Goal: Information Seeking & Learning: Learn about a topic

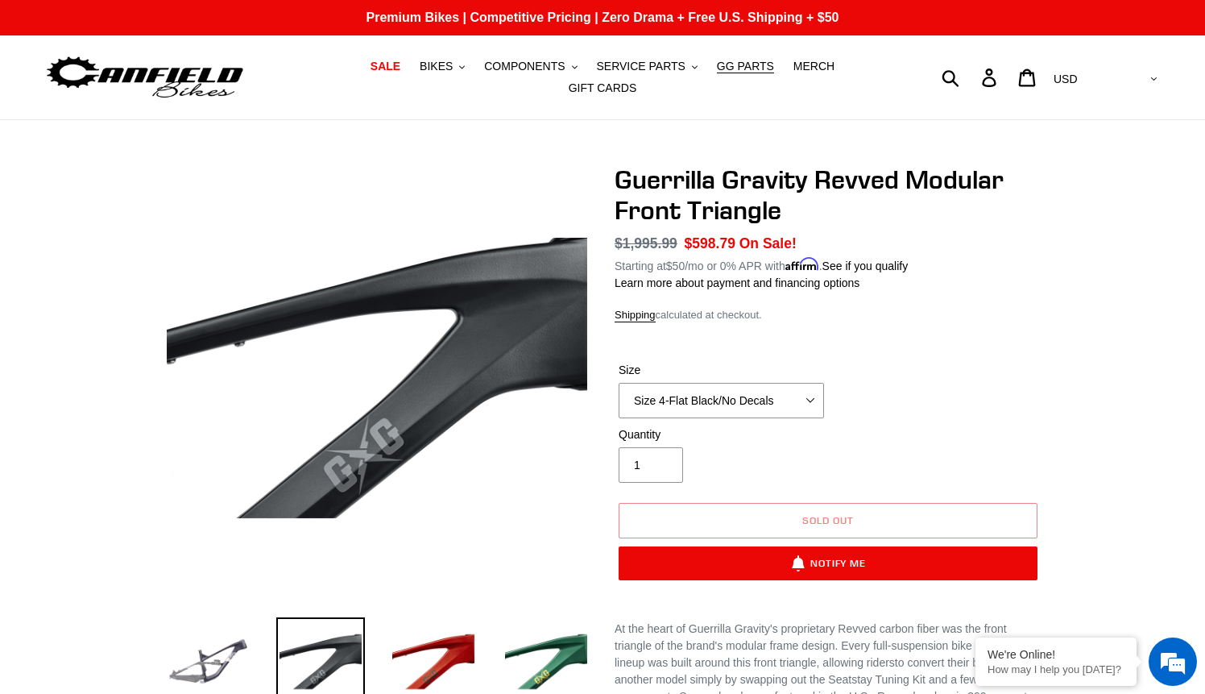
select select "Size 4-Flat Black/No Decals"
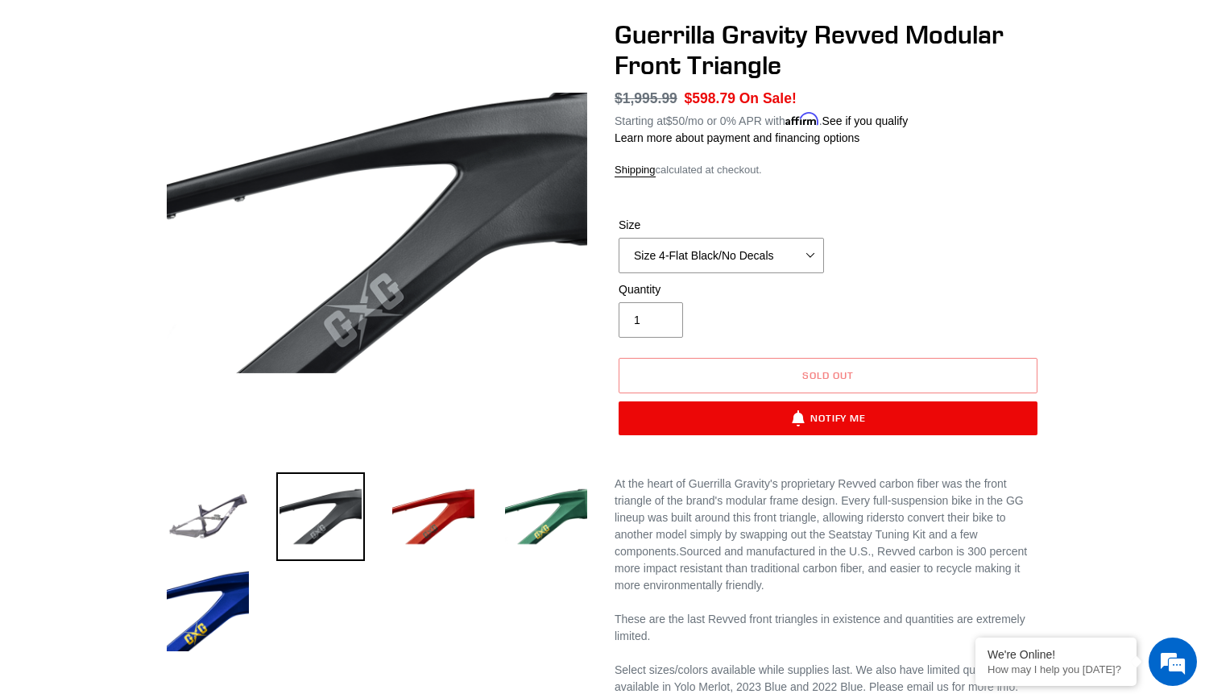
click at [1099, 238] on div "Previous slide" at bounding box center [602, 484] width 1205 height 930
click at [775, 256] on select "Size 2-Gloss Black/No Decals Size 2-Black/Red Decals Size 2-Black/Silver Decals…" at bounding box center [721, 255] width 205 height 35
click at [196, 606] on img at bounding box center [208, 609] width 89 height 89
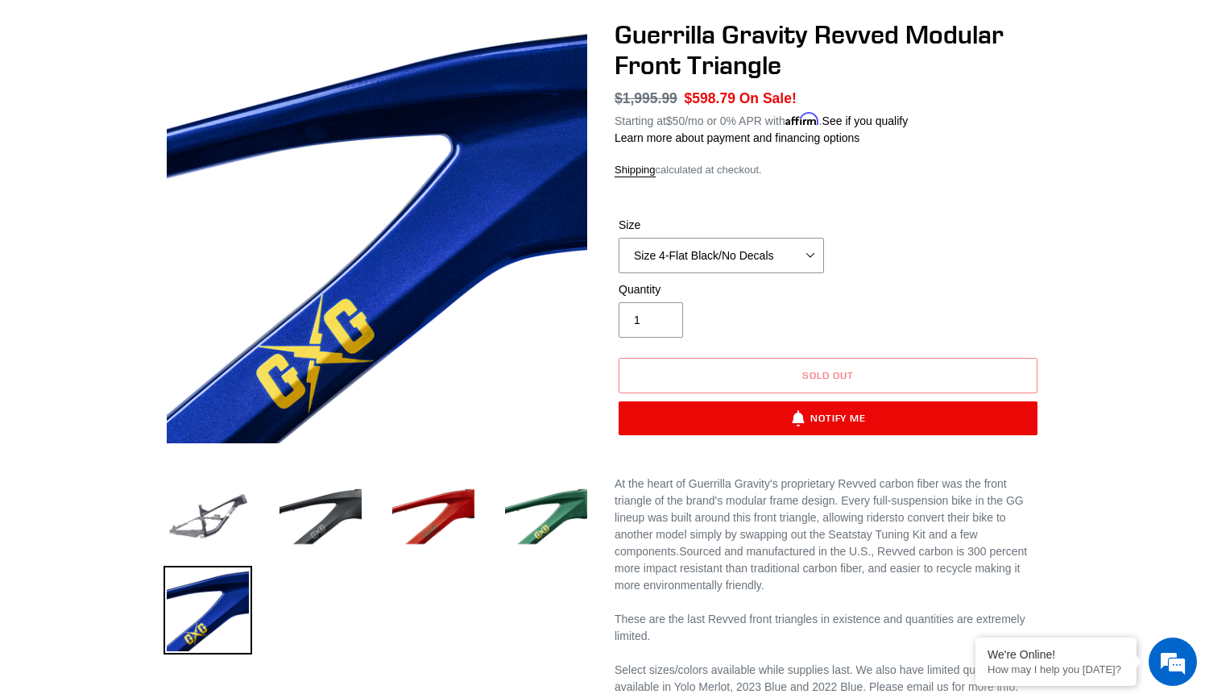
click at [702, 266] on div "Size Size 2-Gloss Black/No Decals Size 2-Black/Red Decals Size 2-Black/Silver D…" at bounding box center [828, 249] width 427 height 64
click at [749, 238] on select "Size 2-Gloss Black/No Decals Size 2-Black/Red Decals Size 2-Black/Silver Decals…" at bounding box center [721, 255] width 205 height 35
click at [201, 520] on img at bounding box center [208, 516] width 89 height 89
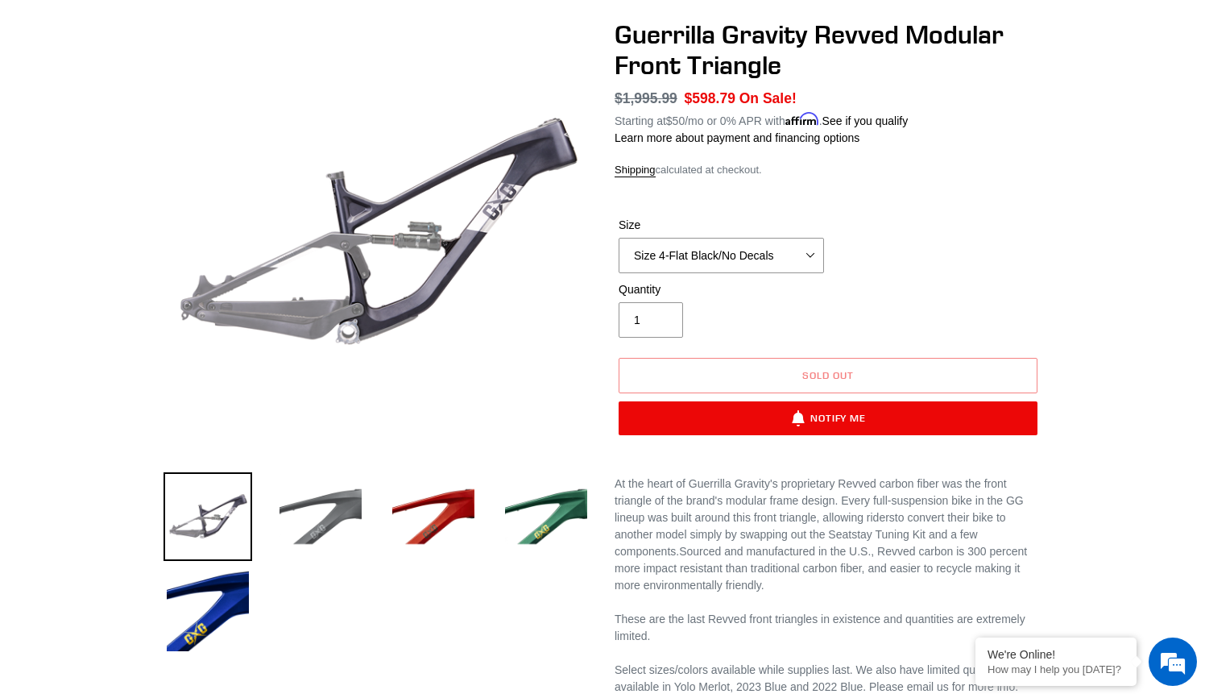
click at [311, 502] on img at bounding box center [320, 516] width 89 height 89
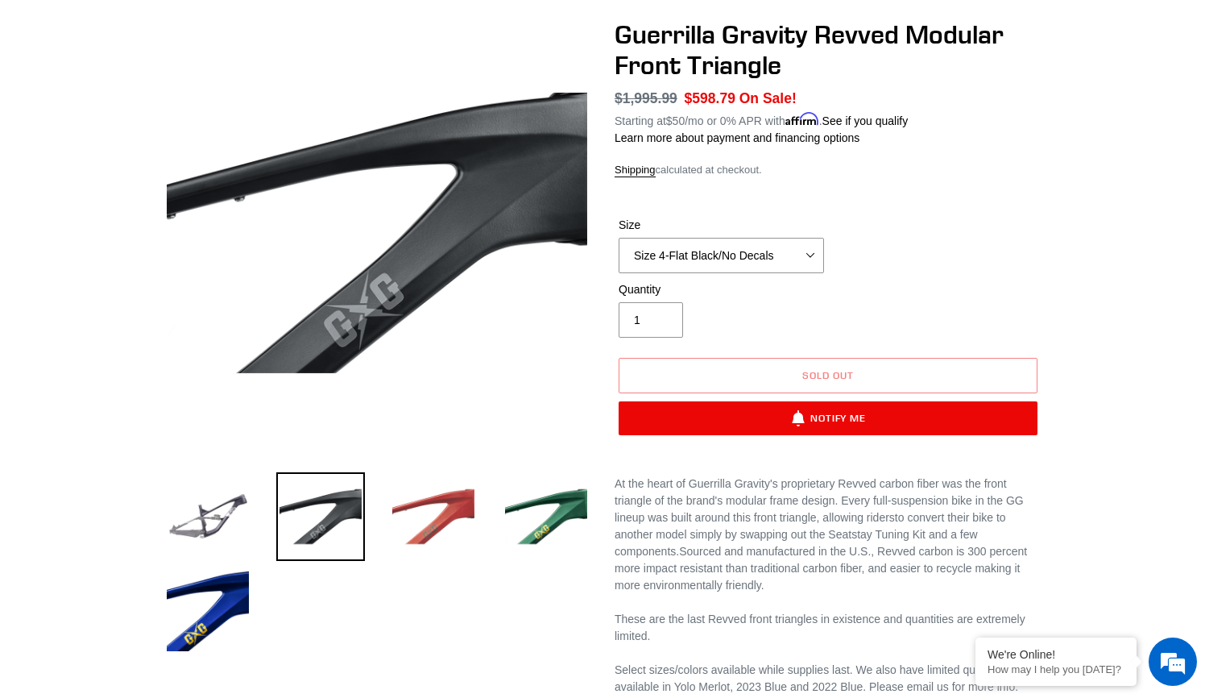
click at [411, 500] on img at bounding box center [433, 516] width 89 height 89
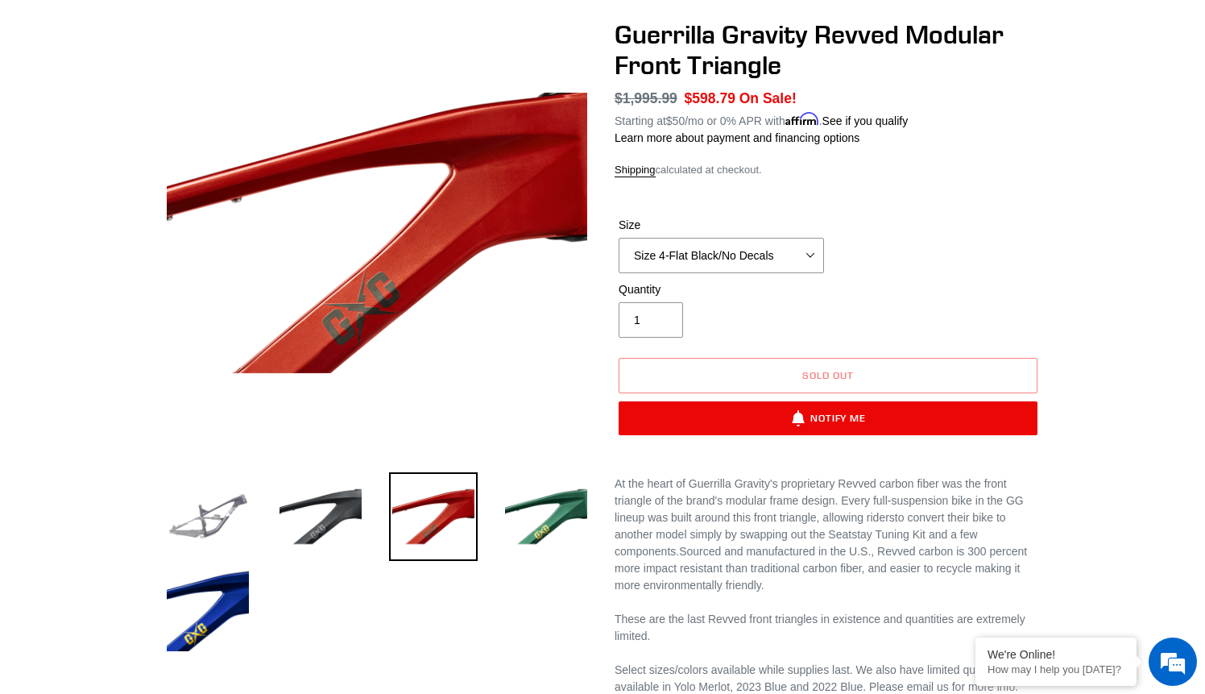
click at [179, 519] on img at bounding box center [208, 516] width 89 height 89
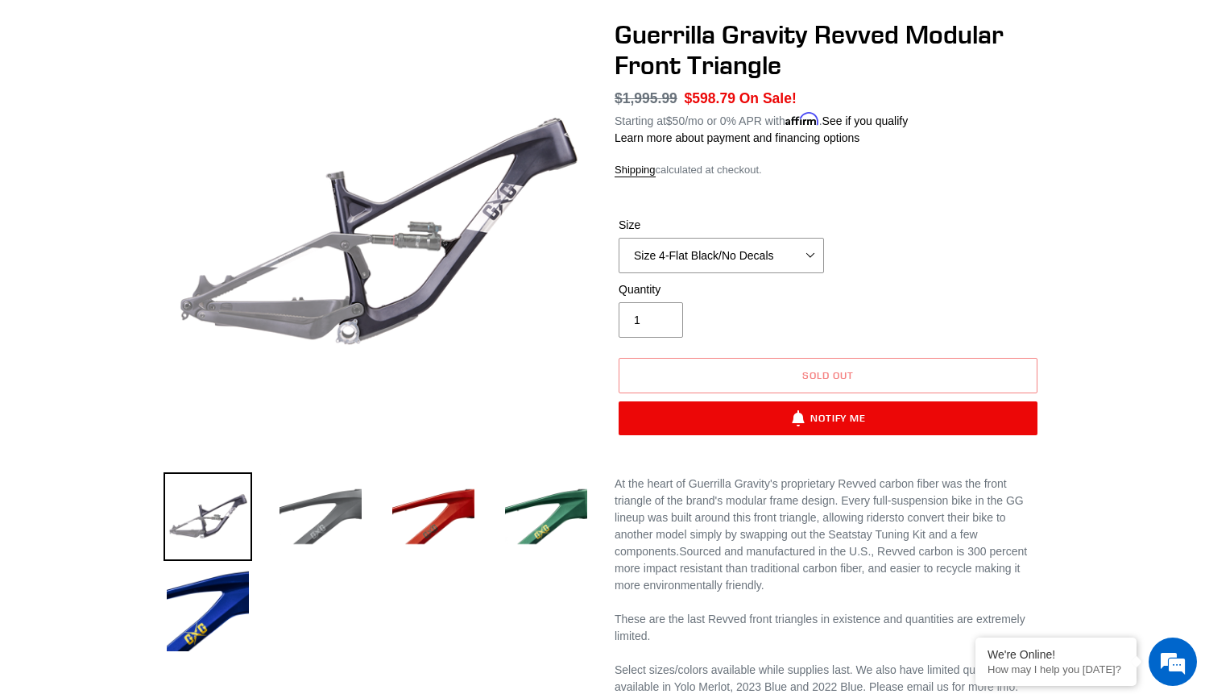
click at [318, 498] on img at bounding box center [320, 516] width 89 height 89
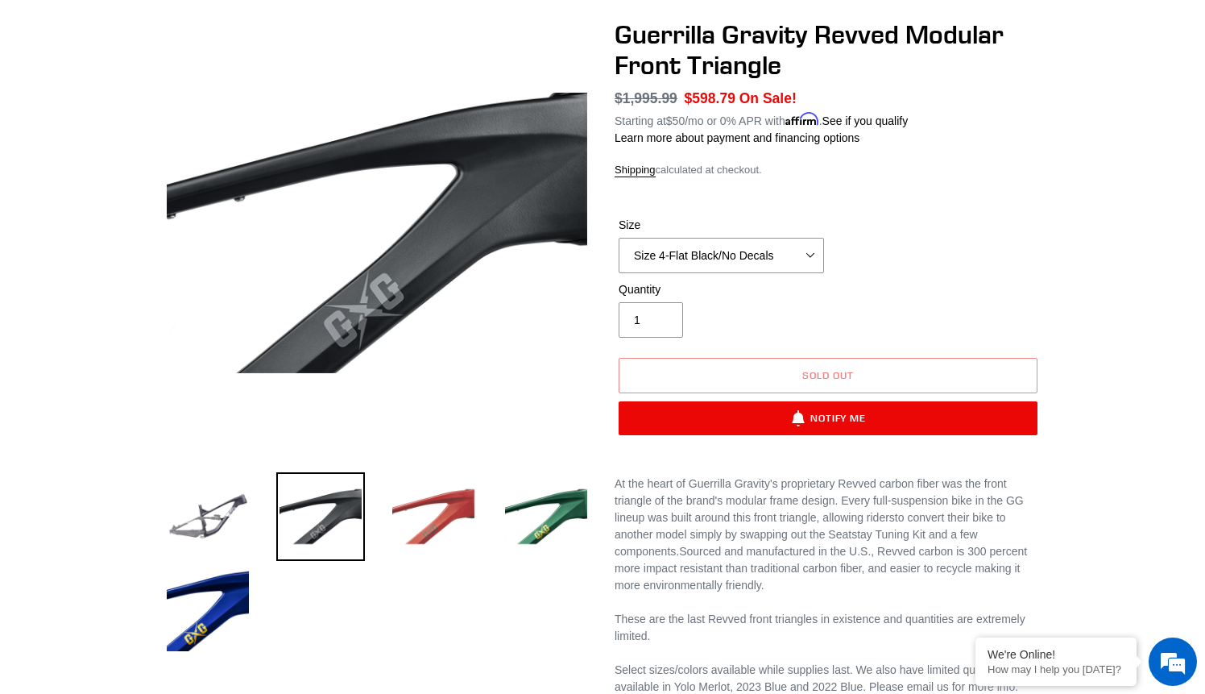
click at [437, 500] on img at bounding box center [433, 516] width 89 height 89
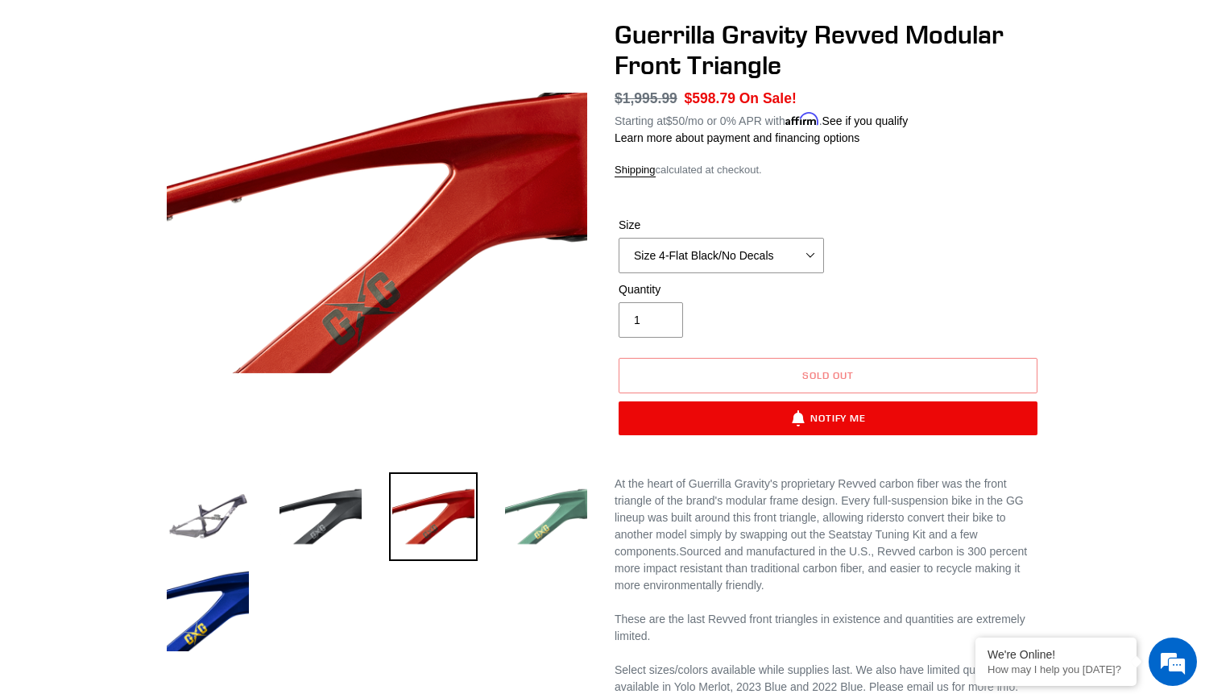
click at [554, 522] on img at bounding box center [546, 516] width 89 height 89
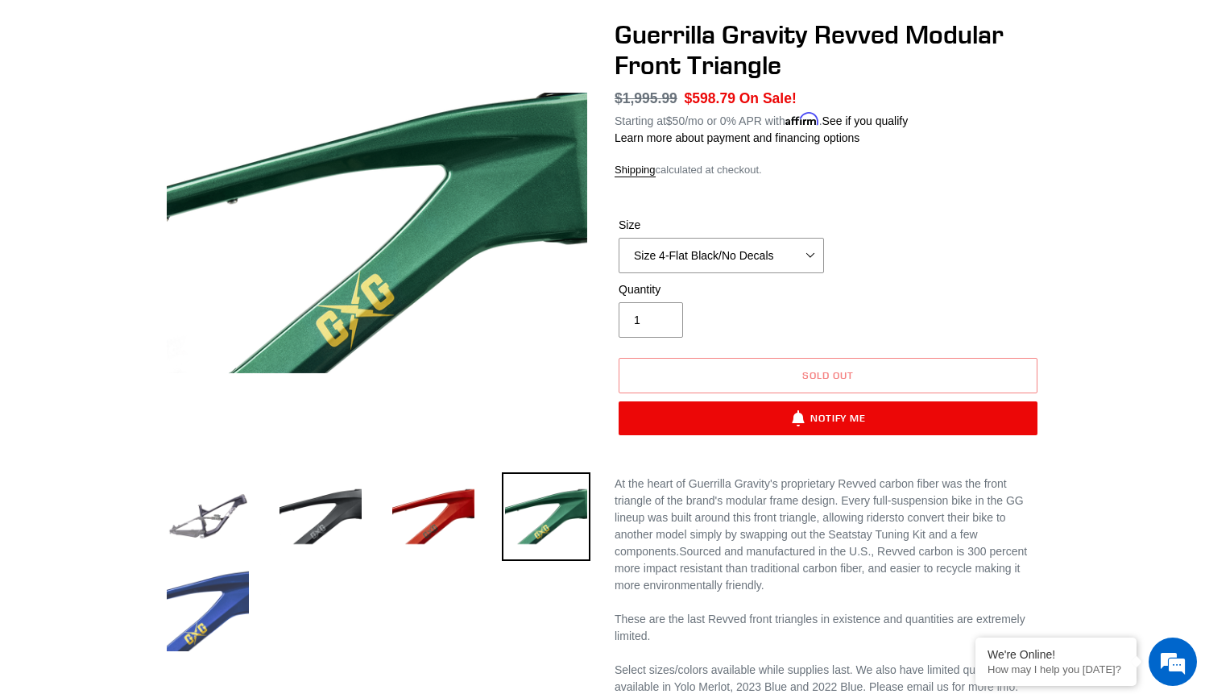
click at [203, 607] on img at bounding box center [208, 609] width 89 height 89
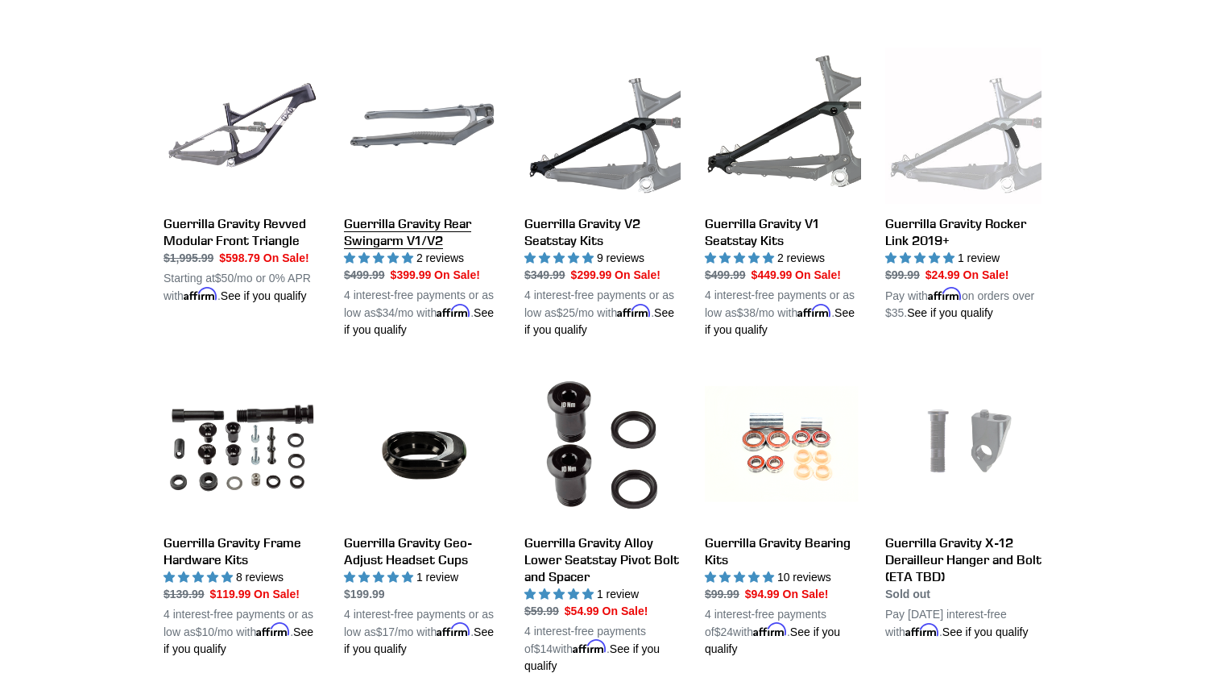
click at [416, 226] on link "Guerrilla Gravity Rear Swingarm V1/V2" at bounding box center [422, 193] width 156 height 291
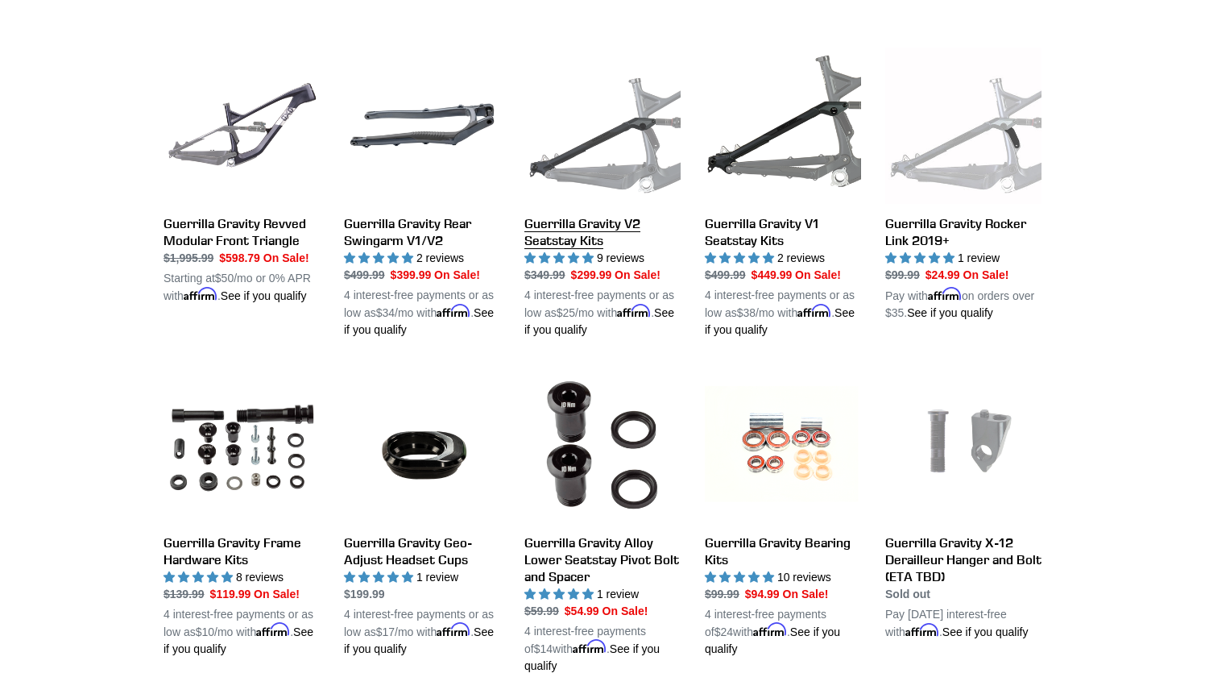
click at [549, 226] on link "Guerrilla Gravity V2 Seatstay Kits" at bounding box center [602, 193] width 156 height 291
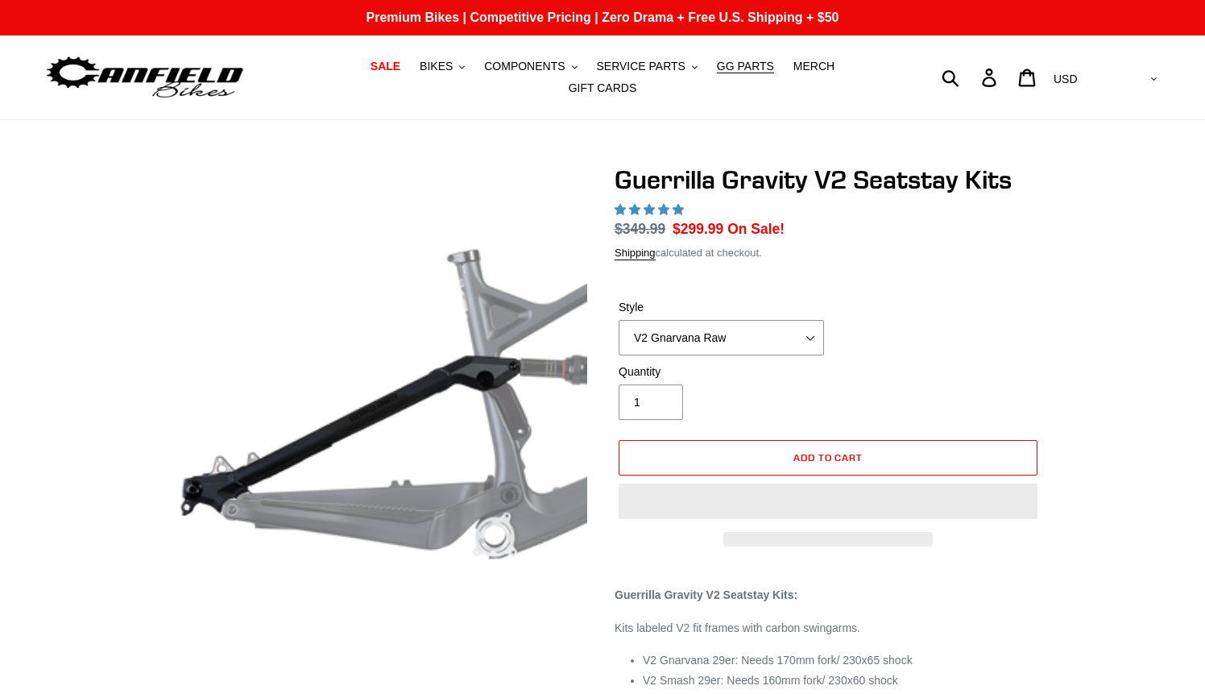
select select "highest-rating"
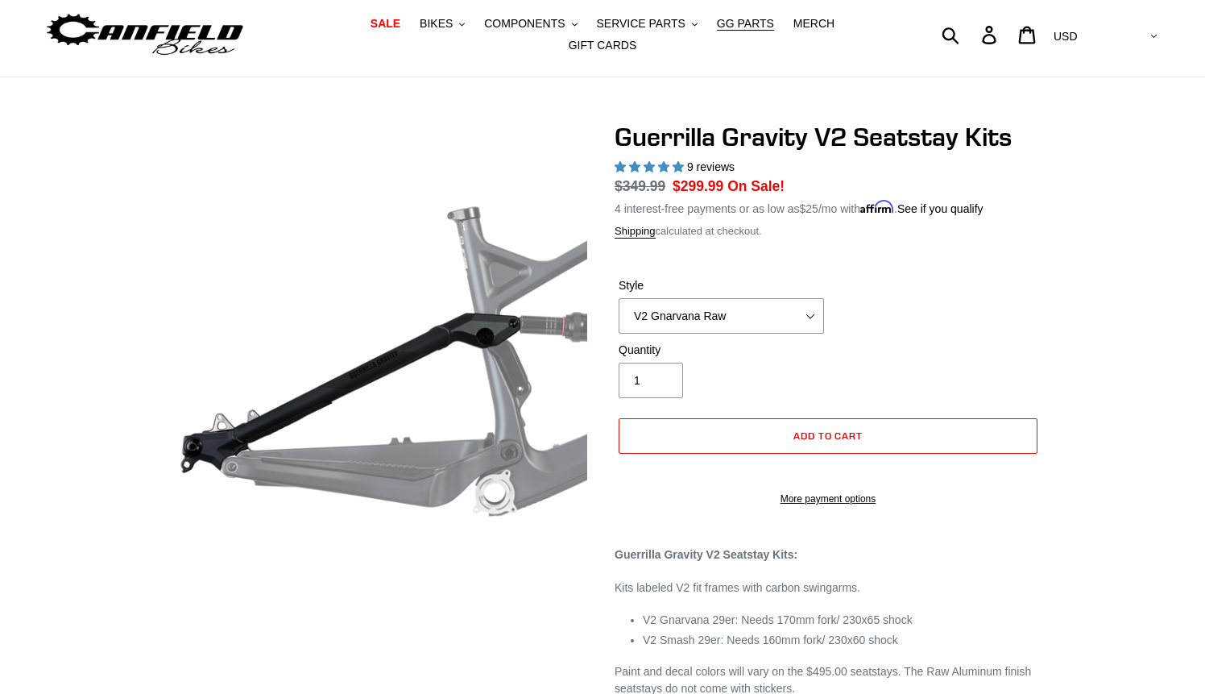
scroll to position [55, 0]
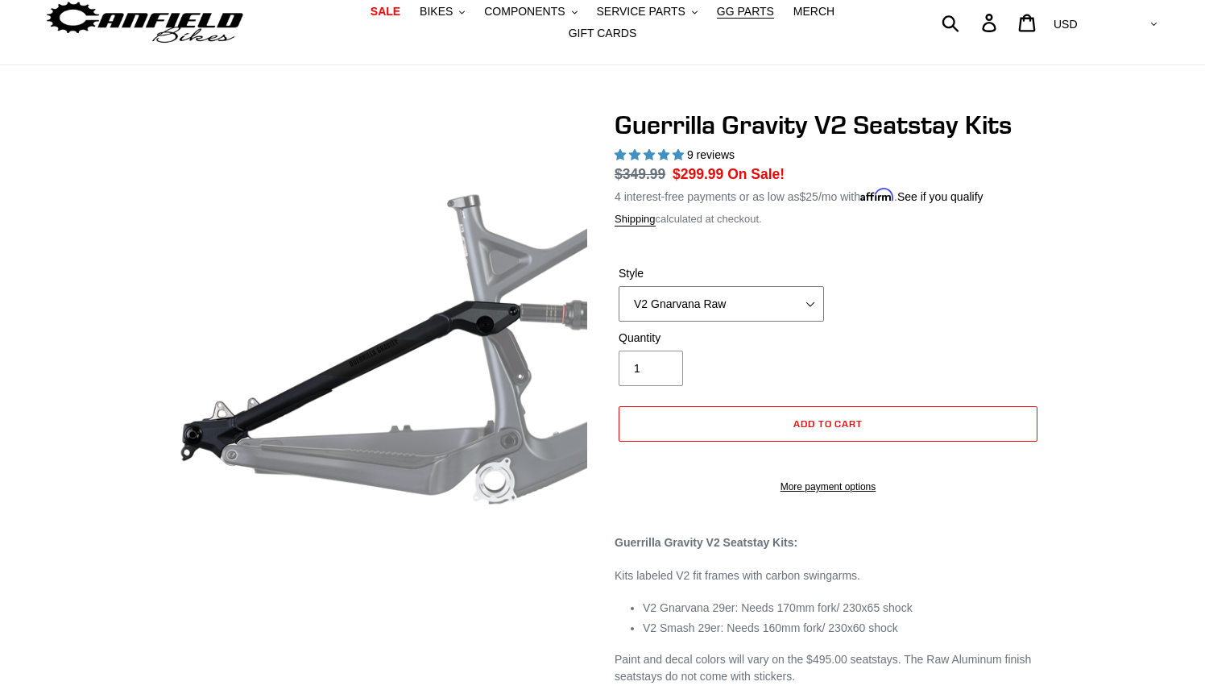
click at [804, 299] on select "V2 Gnarvana V2 Gnarvana Raw V2 Smash V2 Smash Raw" at bounding box center [721, 303] width 205 height 35
click at [619, 286] on select "V2 Gnarvana V2 Gnarvana Raw V2 Smash V2 Smash Raw" at bounding box center [721, 303] width 205 height 35
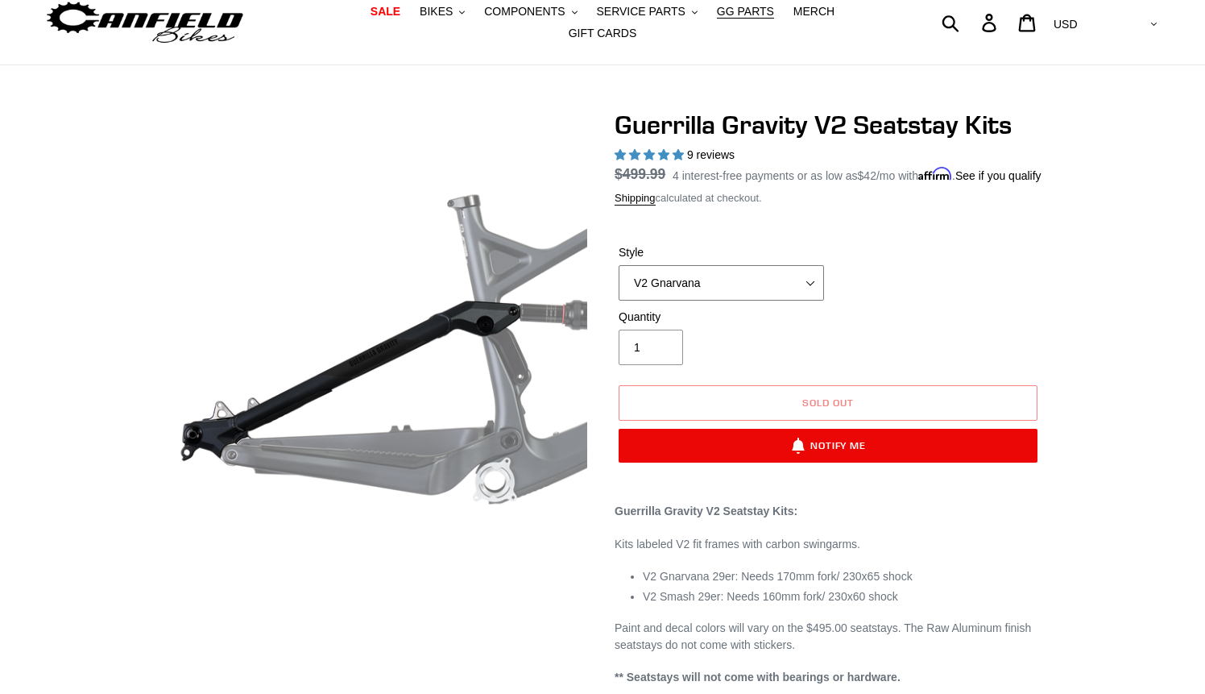
click at [781, 288] on select "V2 Gnarvana V2 Gnarvana Raw V2 Smash V2 Smash Raw" at bounding box center [721, 282] width 205 height 35
select select "V2 Gnarvana Raw"
click at [619, 275] on select "V2 Gnarvana V2 Gnarvana Raw V2 Smash V2 Smash Raw" at bounding box center [721, 282] width 205 height 35
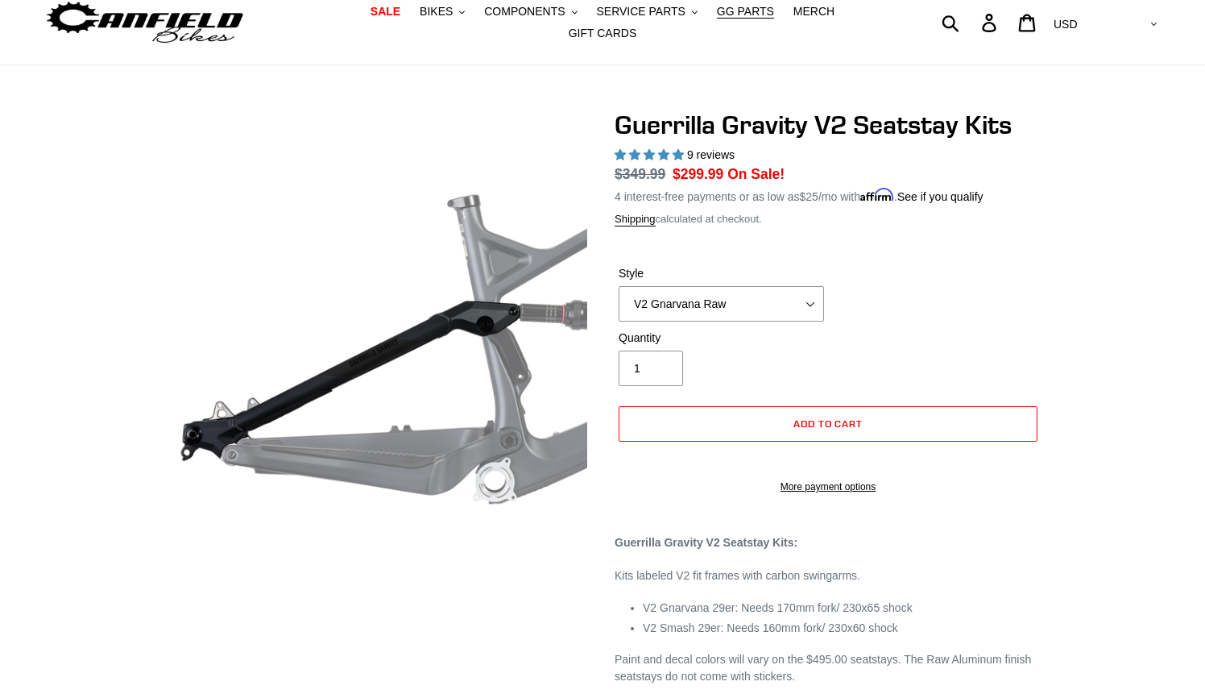
click at [1104, 275] on div "Guerrilla Gravity V2 Seatstay Kits 9 reviews Regular price $349.99 Sale price $…" at bounding box center [602, 413] width 1205 height 607
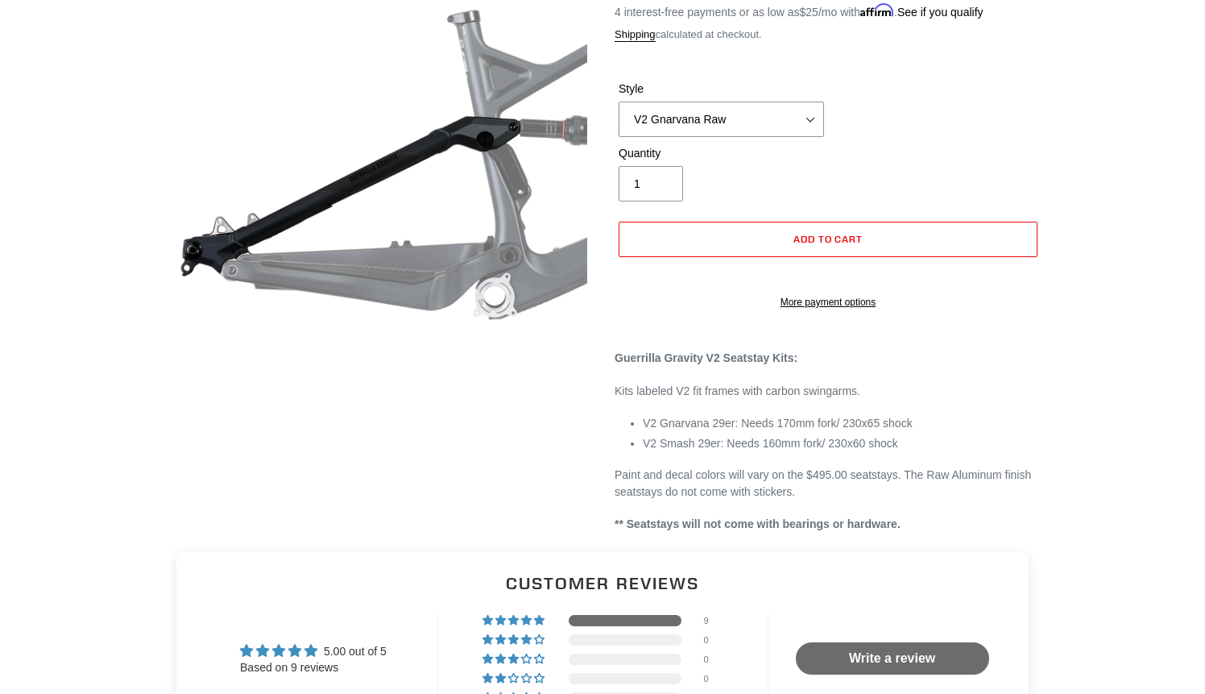
scroll to position [238, 0]
click at [799, 107] on select "V2 Gnarvana V2 Gnarvana Raw V2 Smash V2 Smash Raw" at bounding box center [721, 119] width 205 height 35
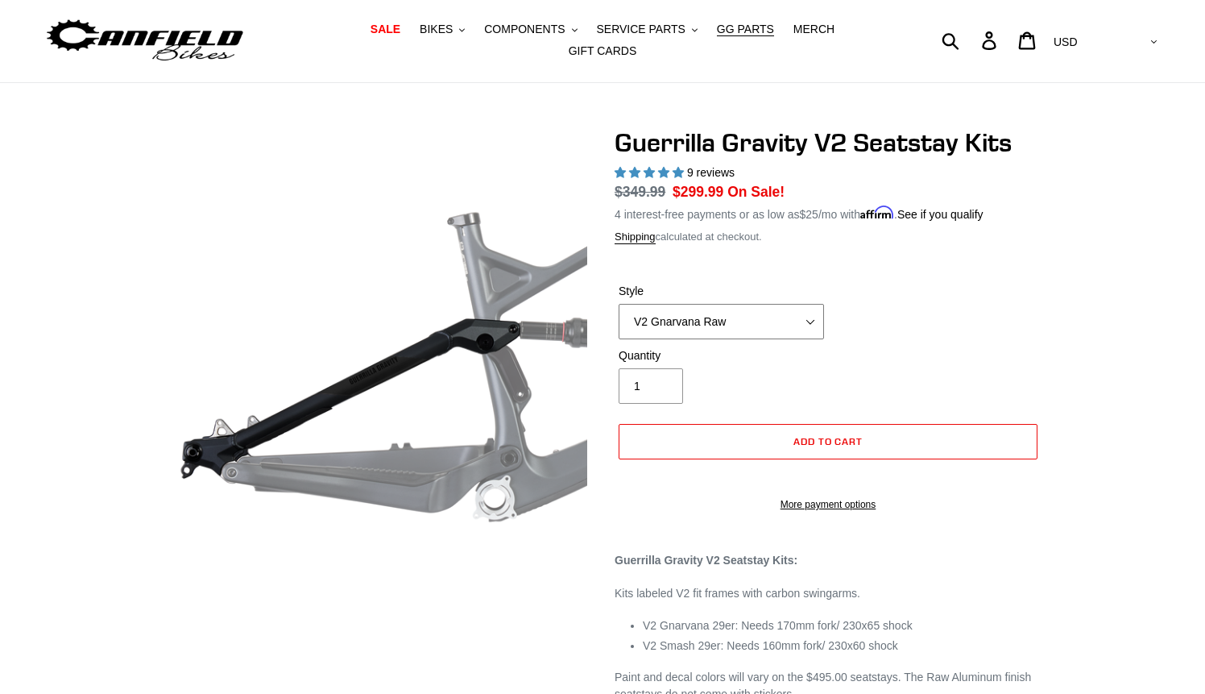
scroll to position [41, 0]
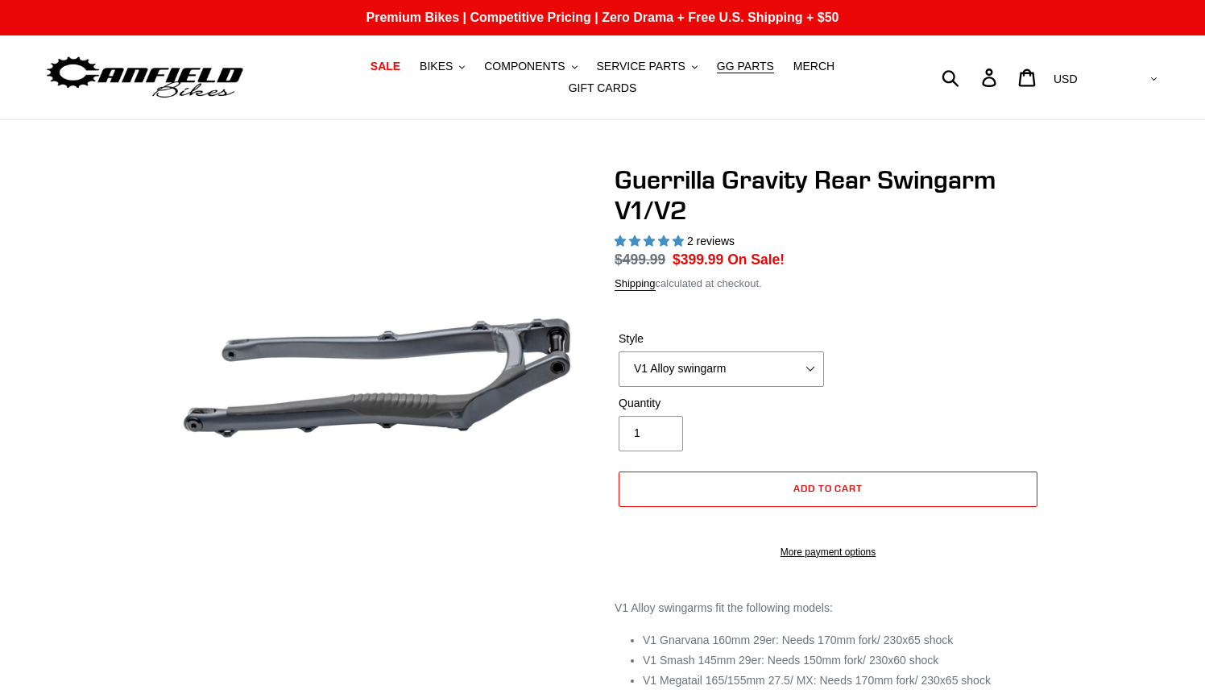
select select "highest-rating"
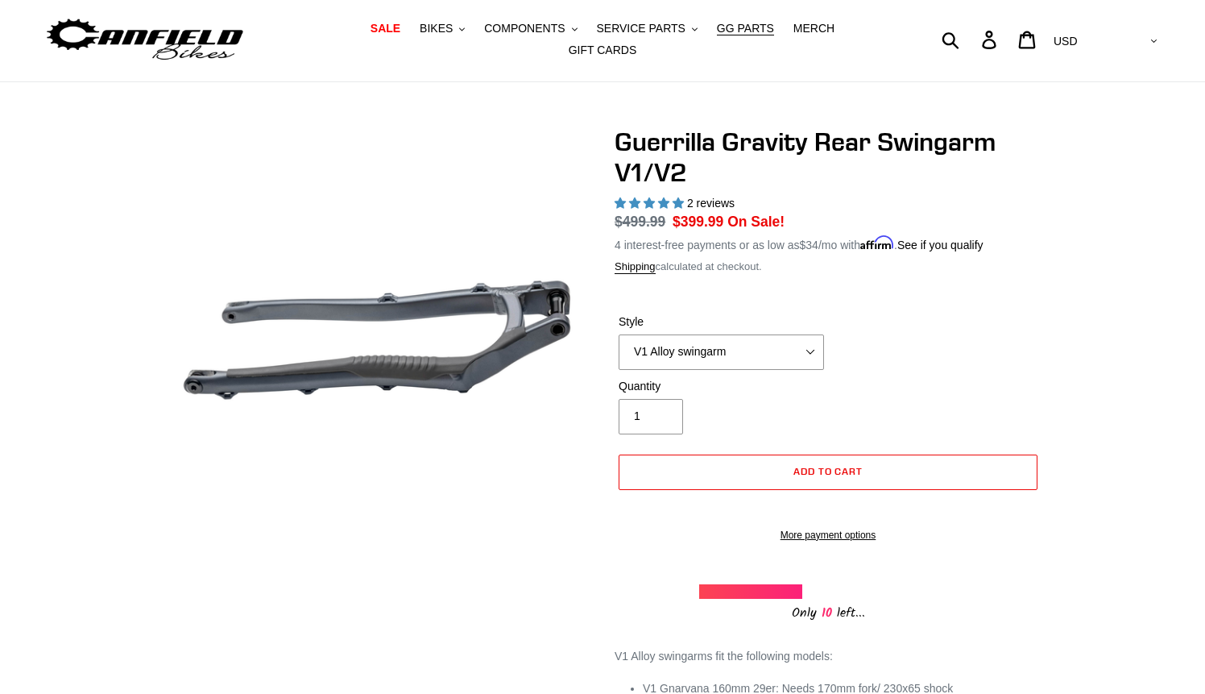
scroll to position [39, 0]
click at [802, 344] on select "V1 Alloy swingarm V2 Revved Carbon swingarm" at bounding box center [721, 350] width 205 height 35
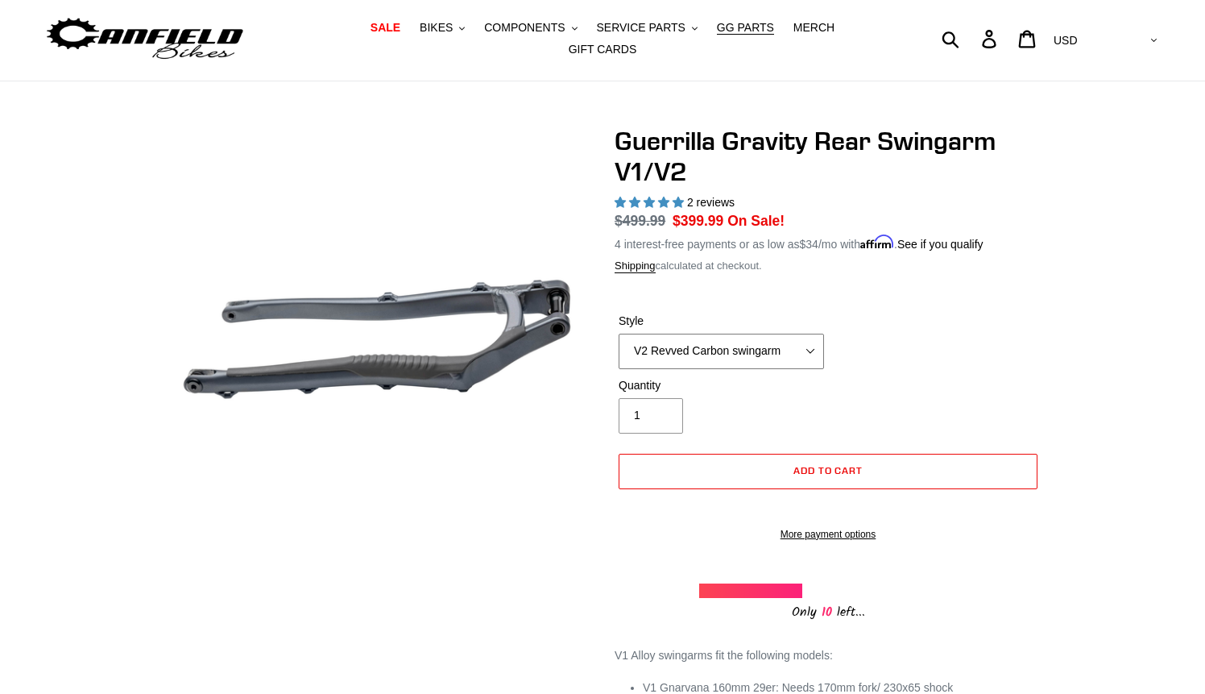
click at [619, 333] on select "V1 Alloy swingarm V2 Revved Carbon swingarm" at bounding box center [721, 350] width 205 height 35
click at [1117, 258] on div "Guerrilla Gravity Rear Swingarm V1/V2 2 reviews Regular price $799.99 Sale pric…" at bounding box center [602, 531] width 1205 height 810
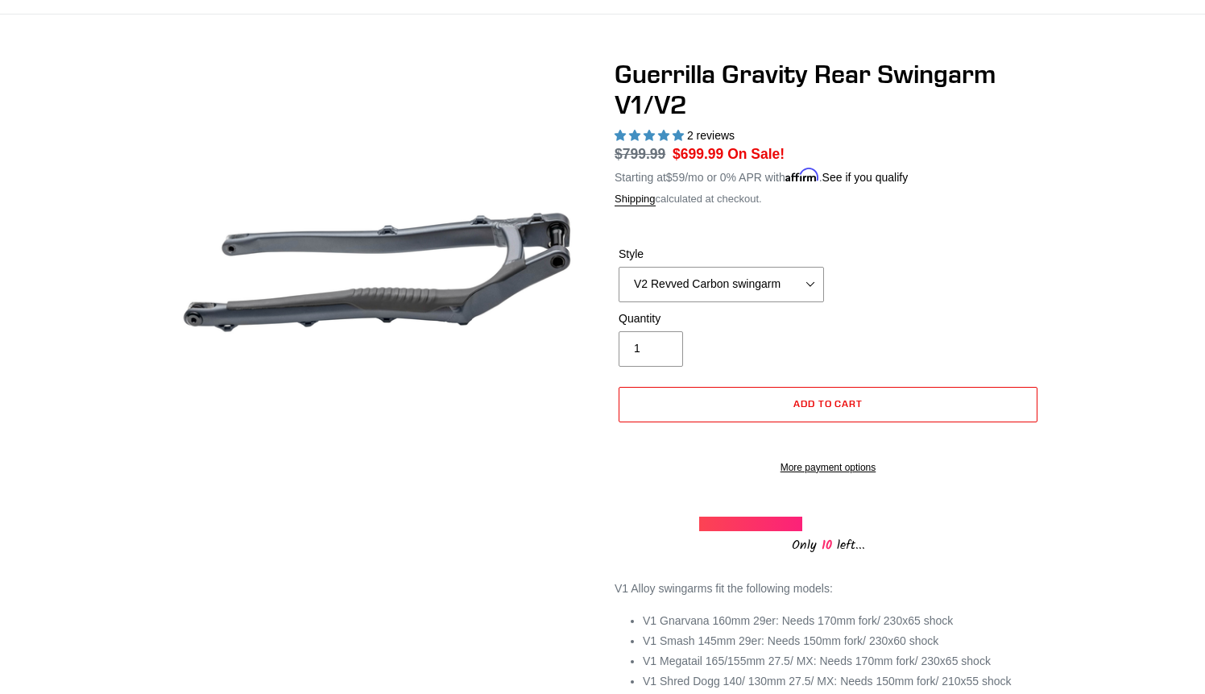
scroll to position [100, 0]
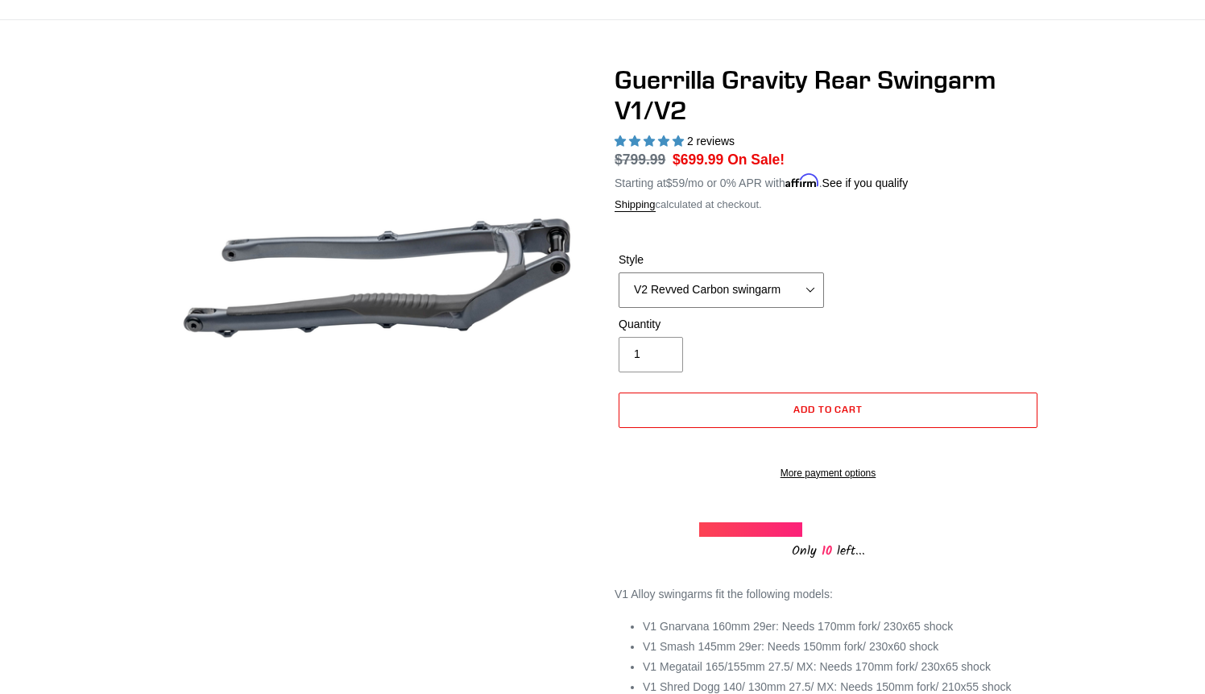
click at [760, 278] on select "V1 Alloy swingarm V2 Revved Carbon swingarm" at bounding box center [721, 289] width 205 height 35
click at [619, 272] on select "V1 Alloy swingarm V2 Revved Carbon swingarm" at bounding box center [721, 289] width 205 height 35
click at [792, 274] on select "V1 Alloy swingarm V2 Revved Carbon swingarm" at bounding box center [721, 289] width 205 height 35
select select "V2 Revved Carbon swingarm"
click at [619, 272] on select "V1 Alloy swingarm V2 Revved Carbon swingarm" at bounding box center [721, 289] width 205 height 35
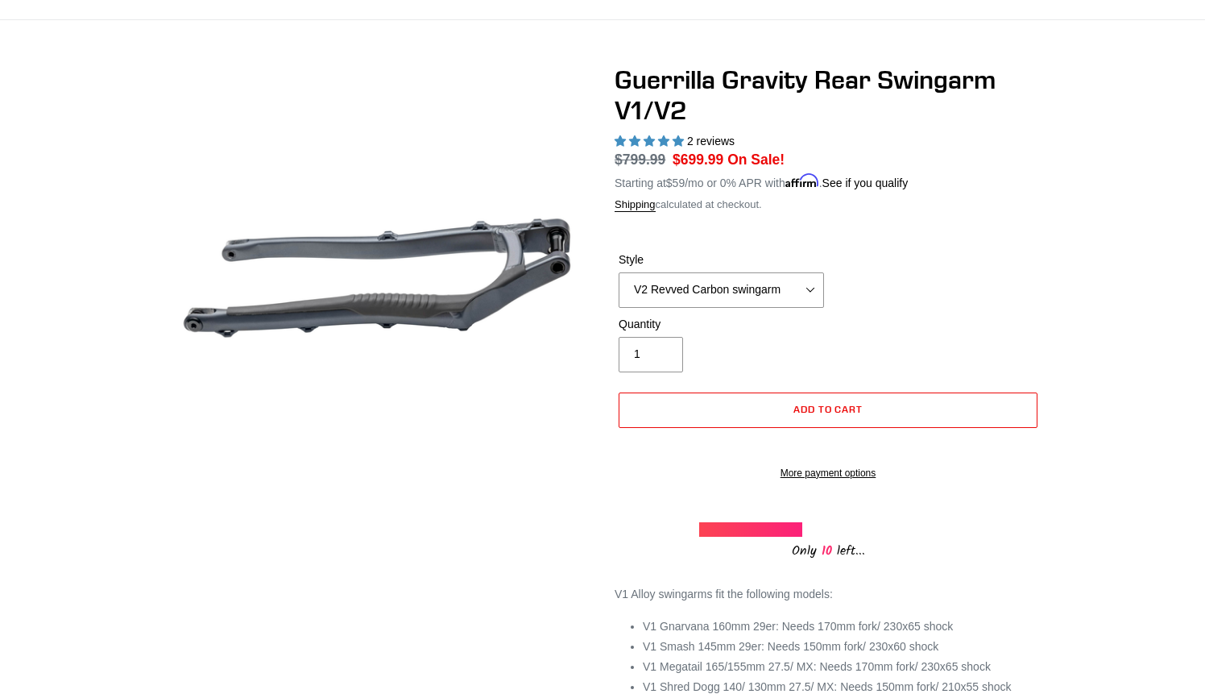
click at [1093, 251] on div "Guerrilla Gravity Rear Swingarm V1/V2 2 reviews Regular price $799.99 Sale pric…" at bounding box center [602, 469] width 1205 height 810
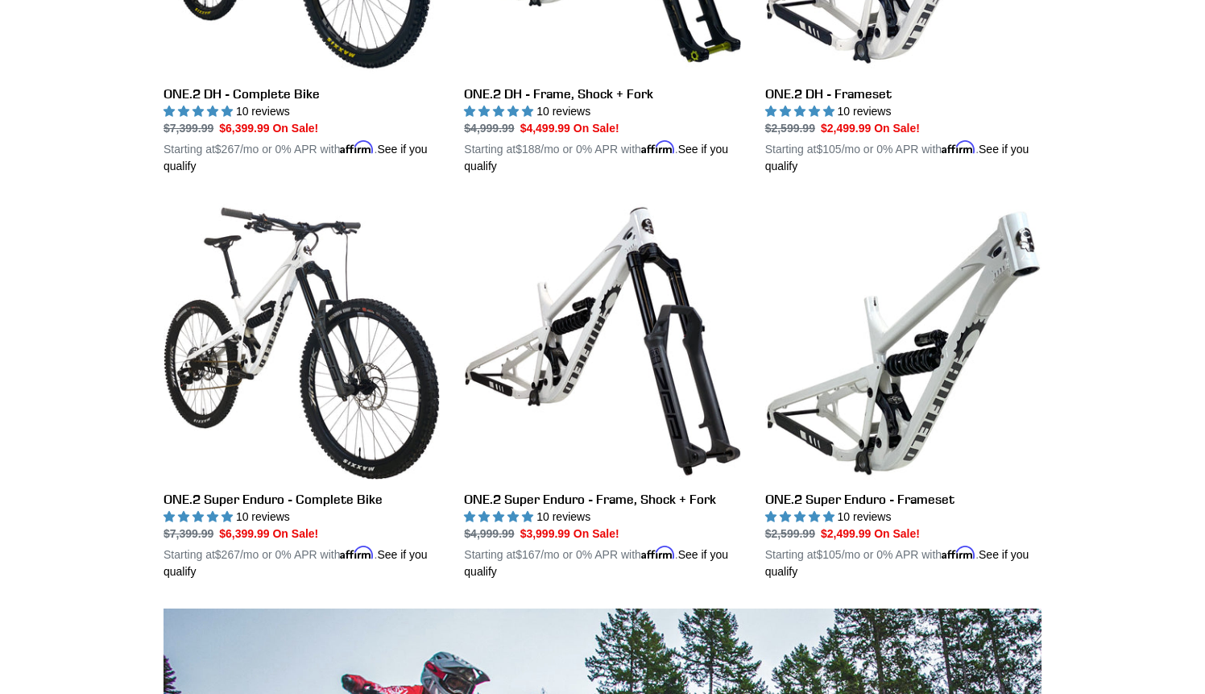
scroll to position [859, 0]
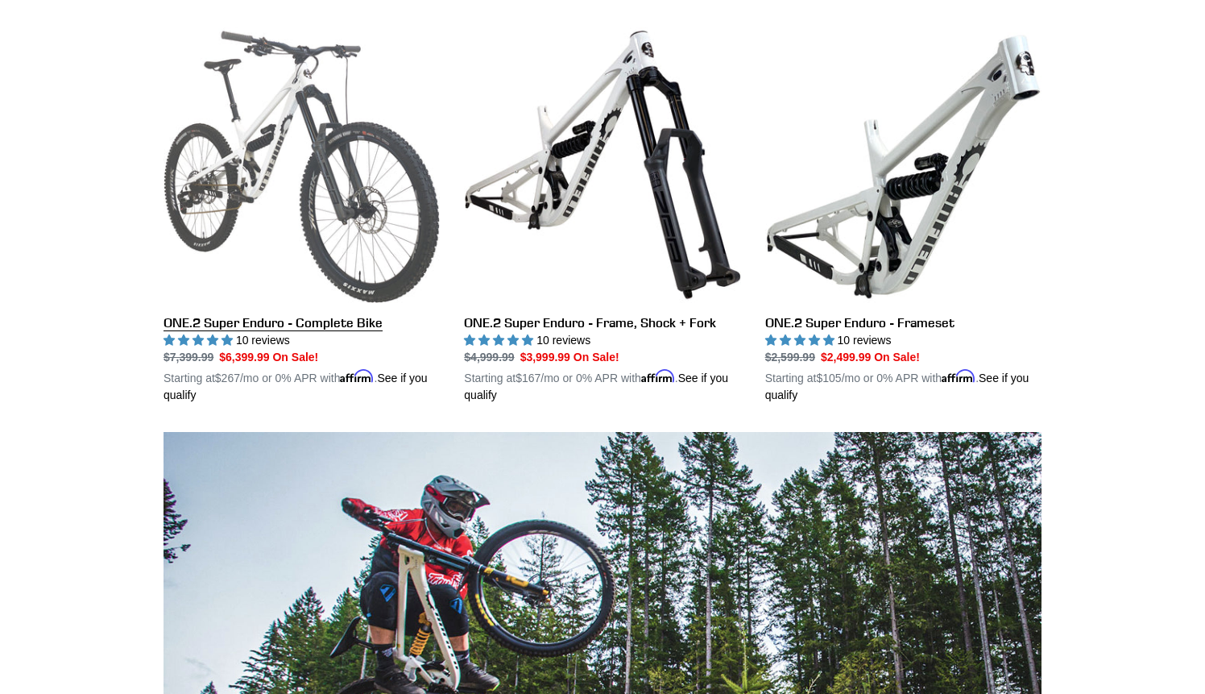
click at [367, 195] on link "ONE.2 Super Enduro - Complete Bike" at bounding box center [302, 215] width 276 height 377
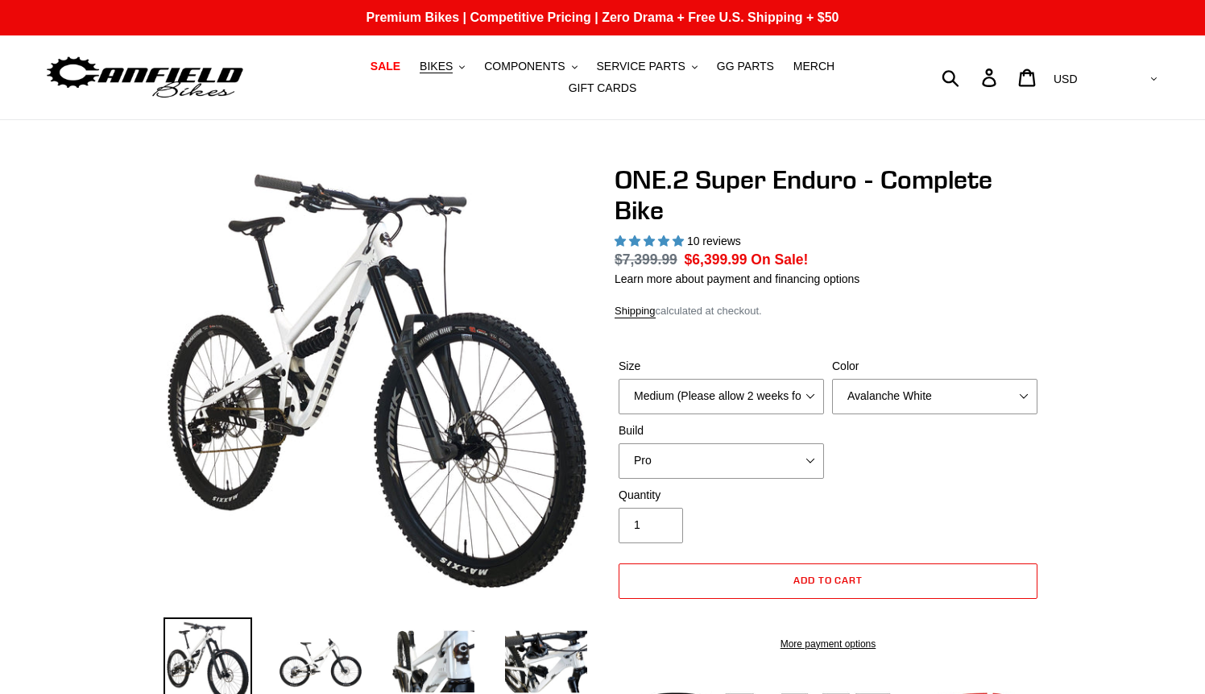
select select "highest-rating"
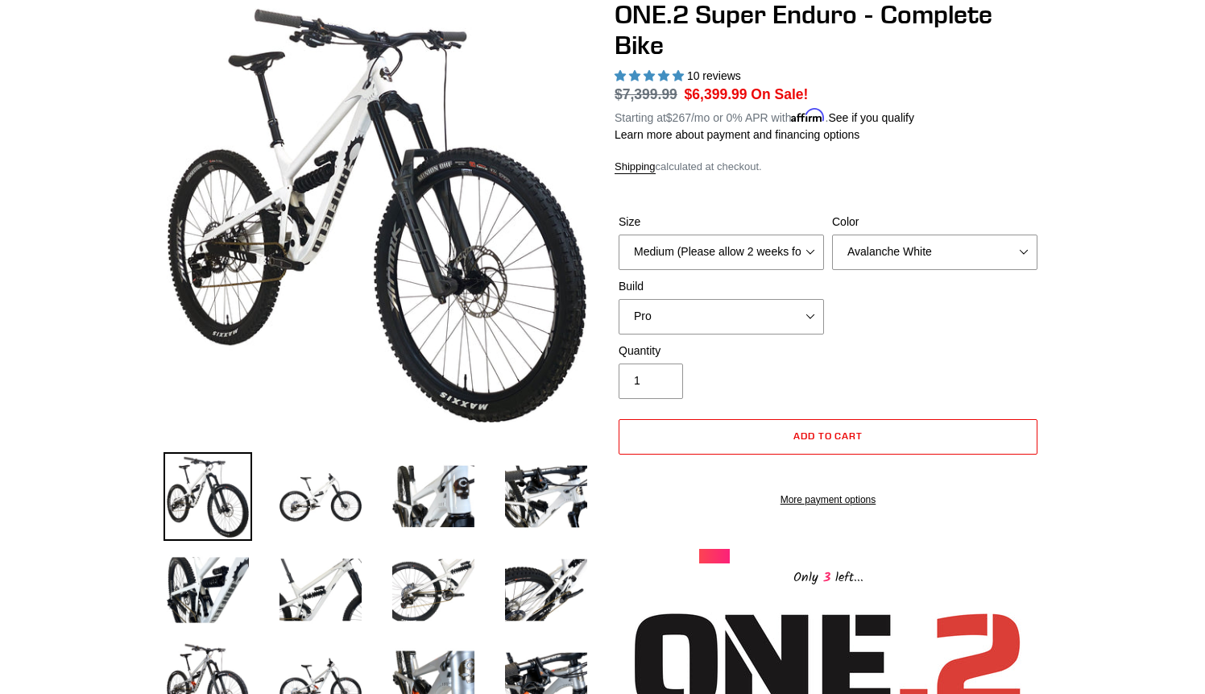
scroll to position [172, 0]
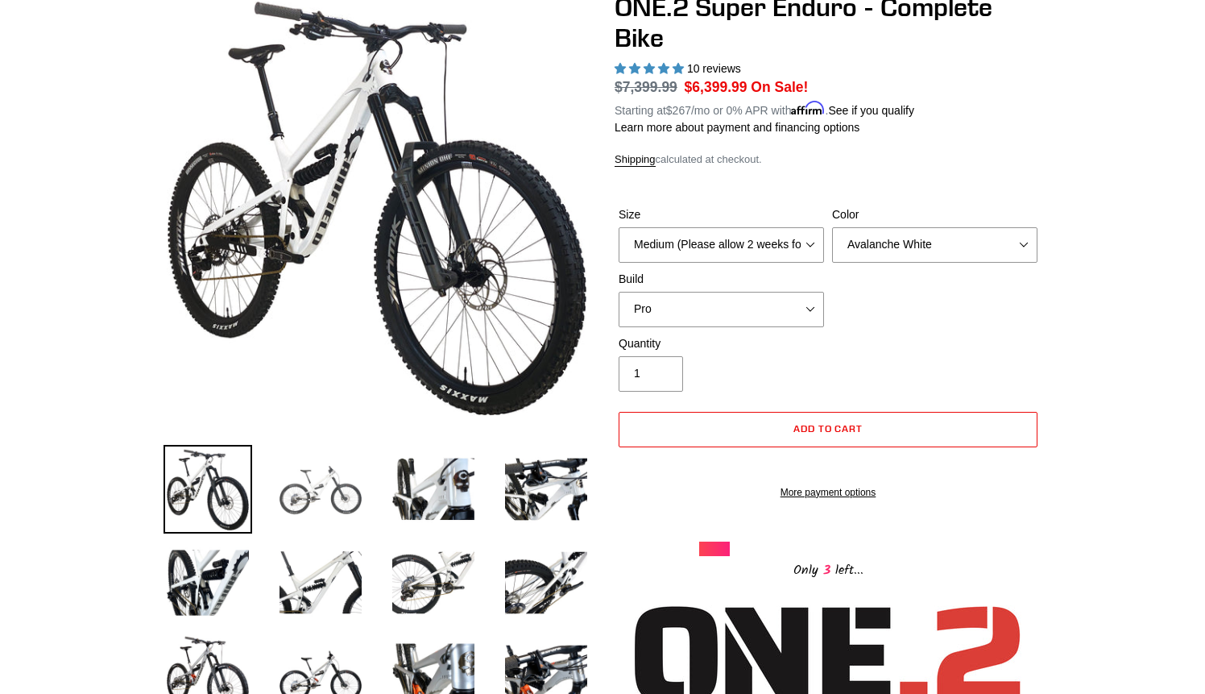
click at [312, 490] on img at bounding box center [320, 489] width 89 height 89
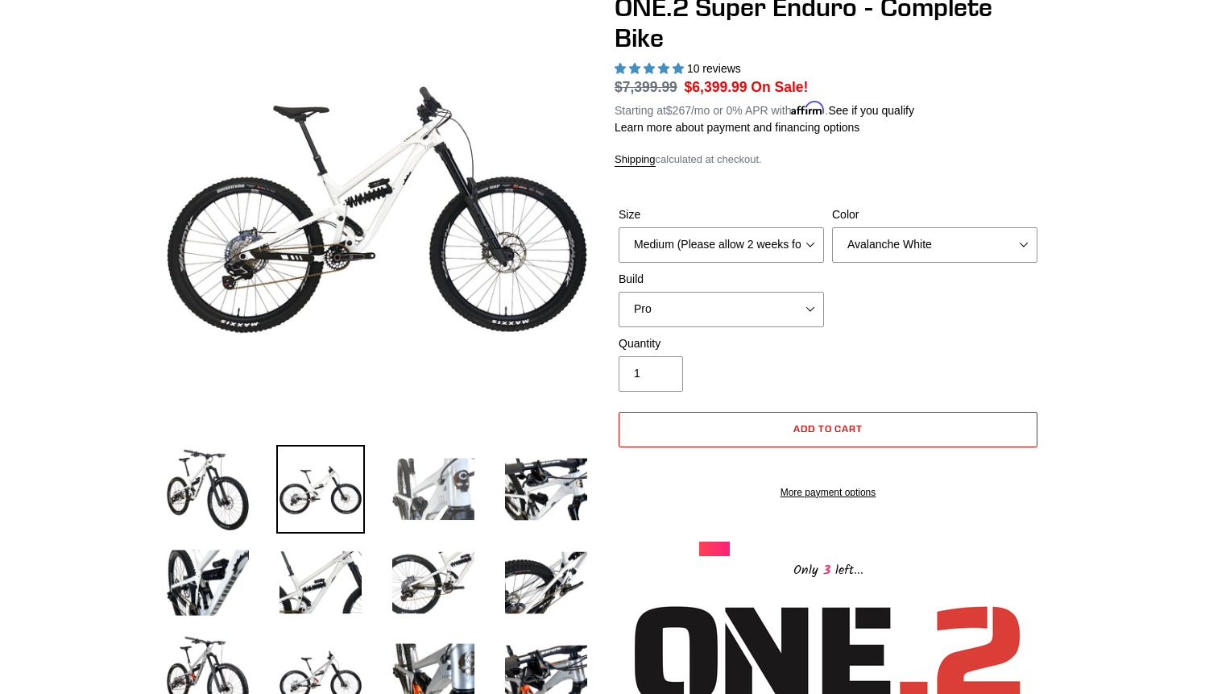
click at [447, 491] on img at bounding box center [433, 489] width 89 height 89
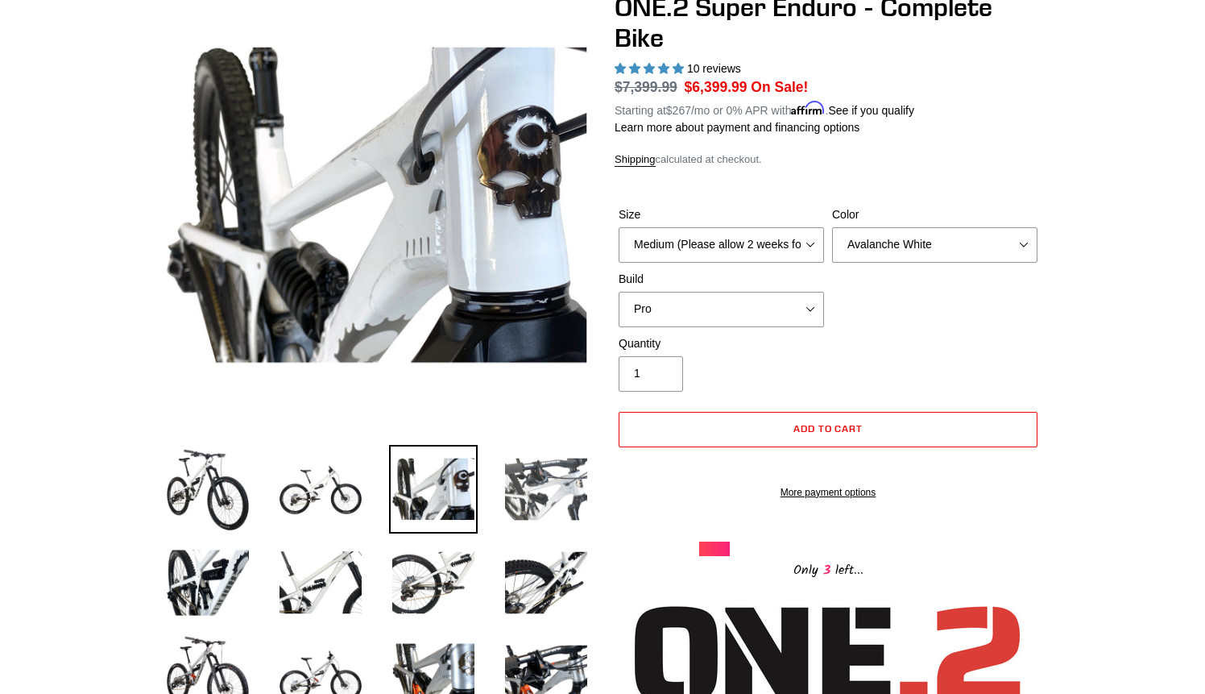
click at [560, 501] on img at bounding box center [546, 489] width 89 height 89
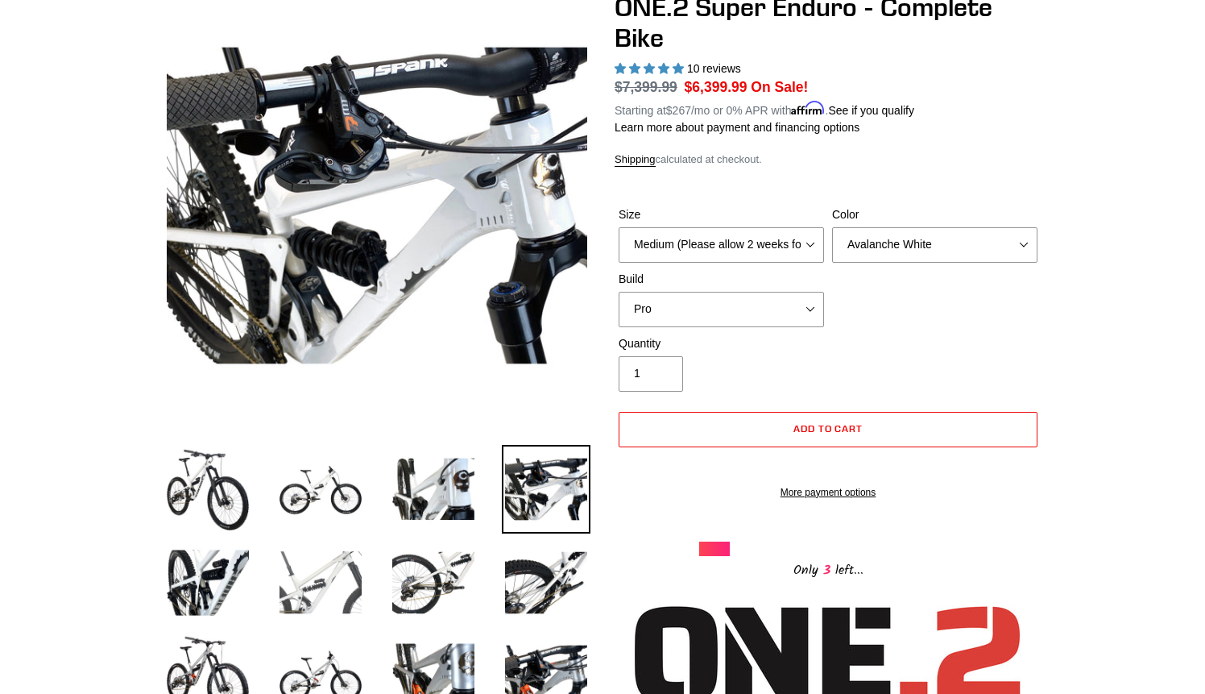
click at [333, 572] on img at bounding box center [320, 582] width 89 height 89
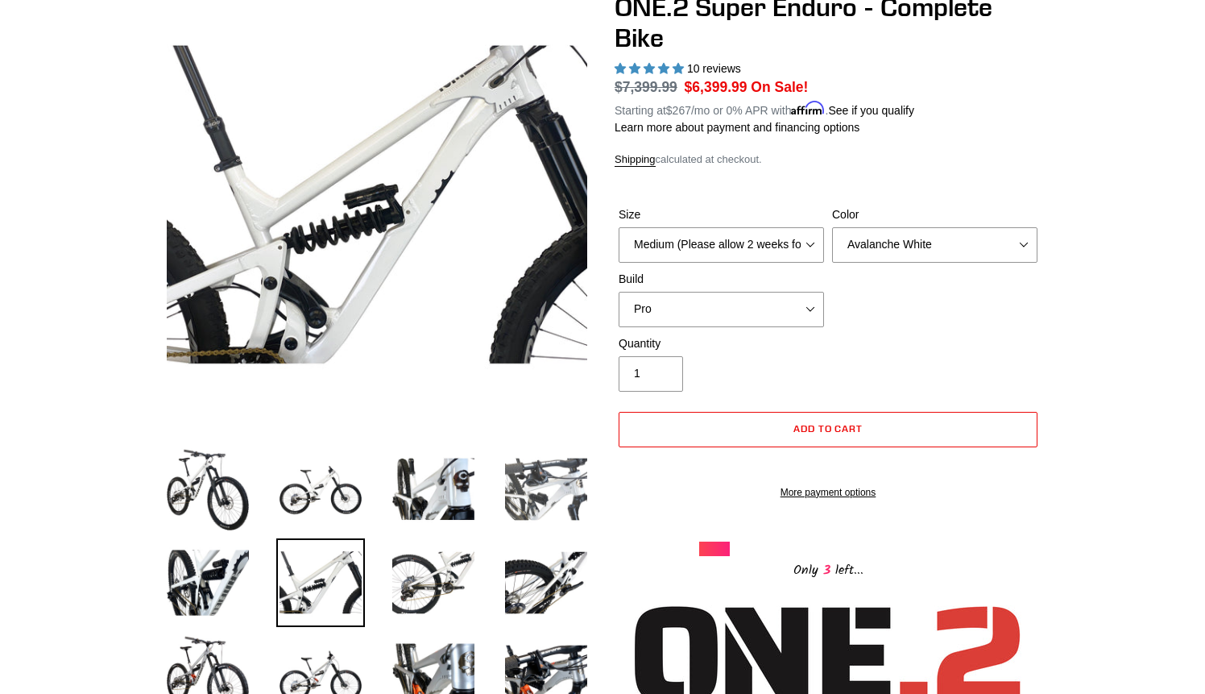
click at [512, 479] on img at bounding box center [546, 489] width 89 height 89
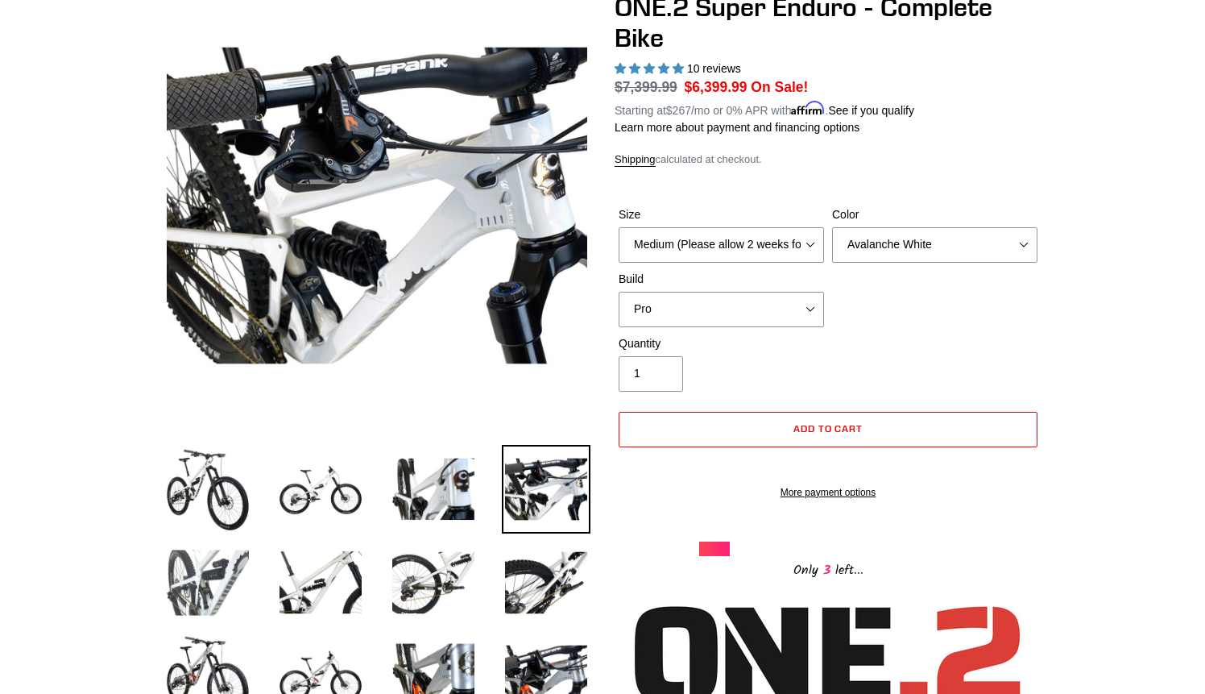
click at [233, 567] on img at bounding box center [208, 582] width 89 height 89
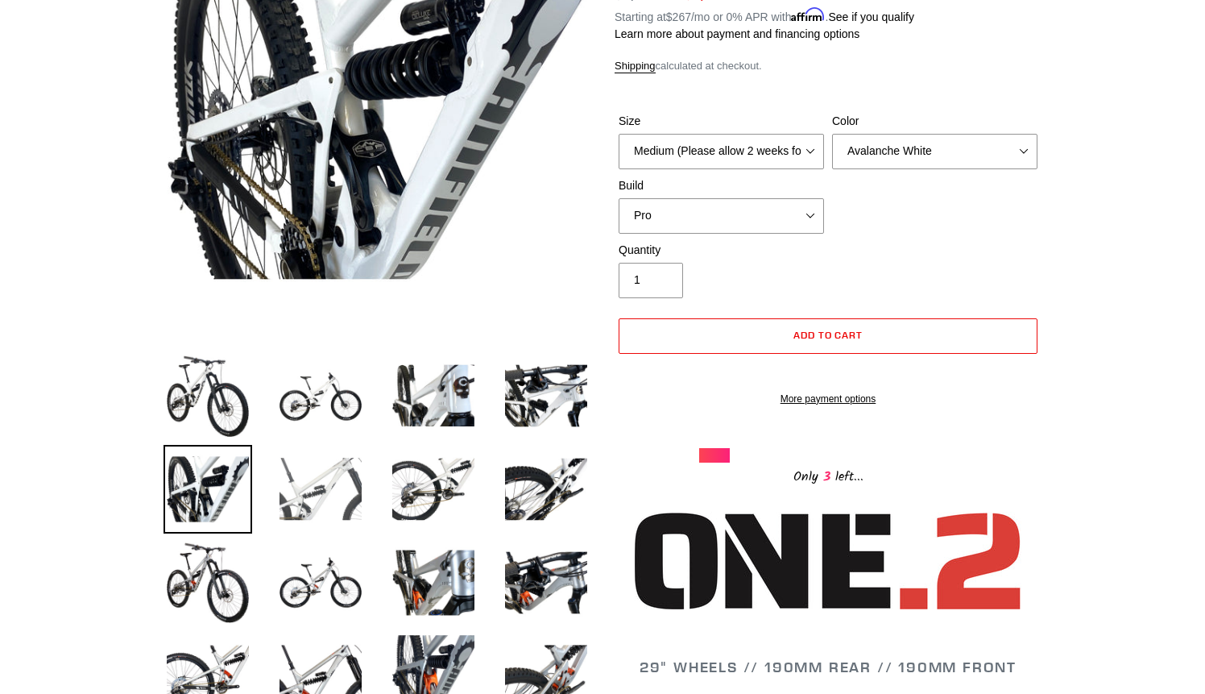
scroll to position [267, 0]
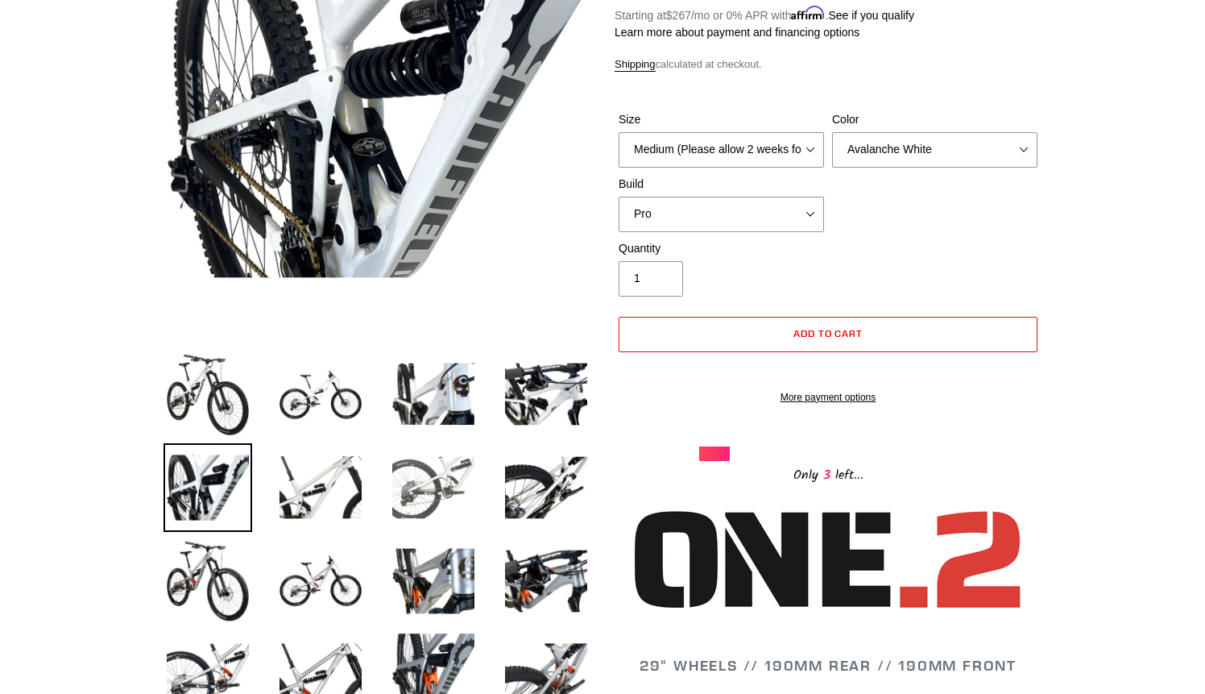
click at [447, 486] on img at bounding box center [433, 487] width 89 height 89
